Goal: Find specific page/section: Find specific page/section

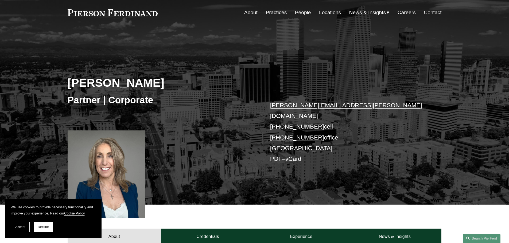
scroll to position [27, 0]
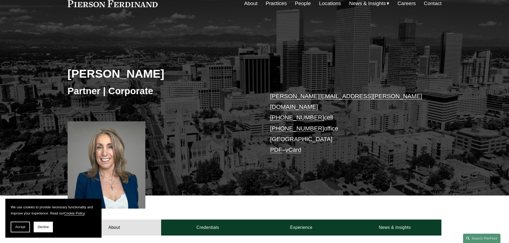
click at [272, 4] on link "Practices" at bounding box center [276, 3] width 21 height 10
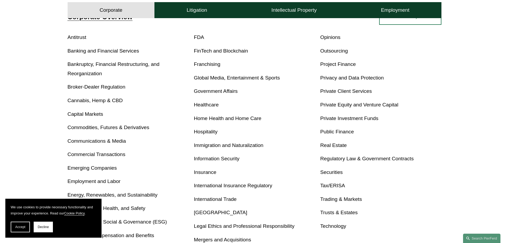
scroll to position [267, 0]
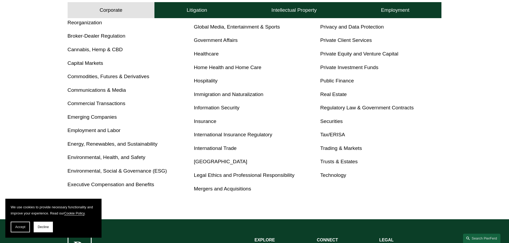
click at [217, 150] on link "International Trade" at bounding box center [215, 149] width 43 height 6
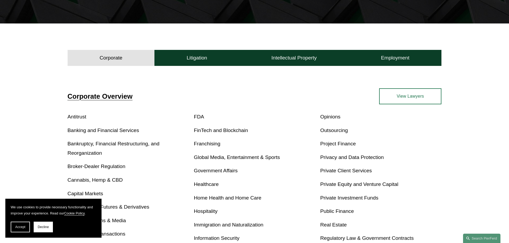
scroll to position [134, 0]
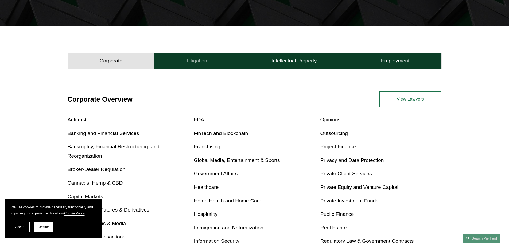
click at [188, 56] on button "Litigation" at bounding box center [196, 61] width 85 height 16
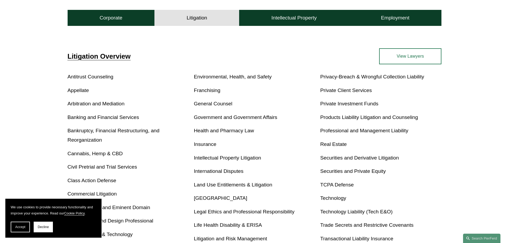
scroll to position [160, 0]
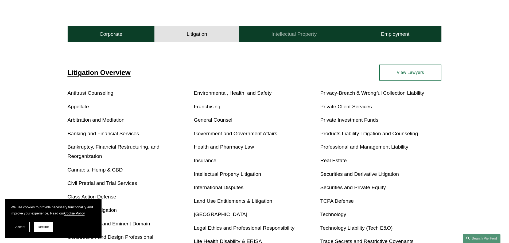
click at [304, 39] on button "Intellectual Property" at bounding box center [294, 34] width 110 height 16
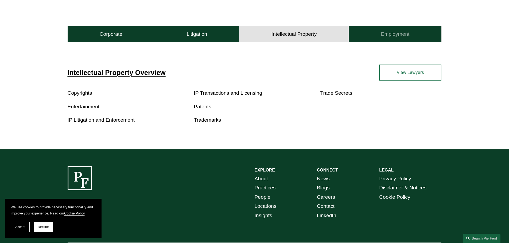
click at [372, 36] on button "Employment" at bounding box center [395, 34] width 93 height 16
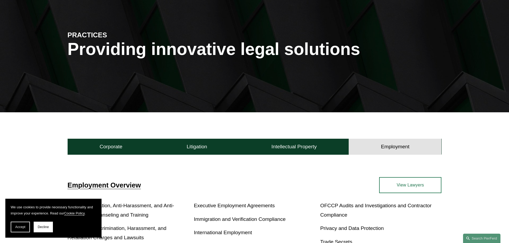
scroll to position [0, 0]
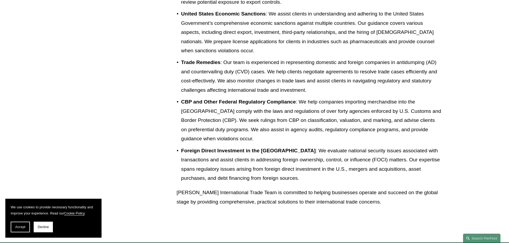
scroll to position [427, 0]
